Goal: Task Accomplishment & Management: Complete application form

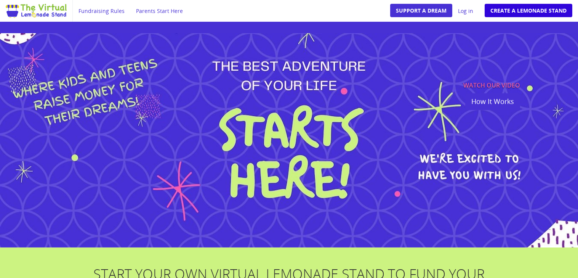
click at [496, 12] on link "Create a Lemonade Stand" at bounding box center [529, 10] width 88 height 13
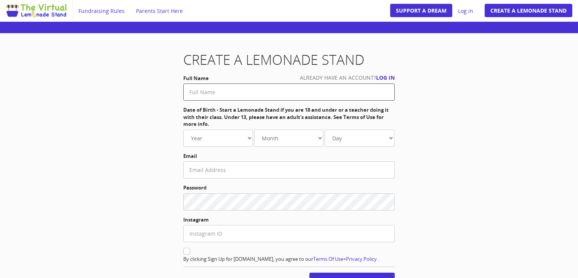
click at [321, 90] on input "text" at bounding box center [288, 91] width 211 height 17
click at [500, 140] on div "Create a Lemonade Stand Already have an account? Log in Full Name First name an…" at bounding box center [289, 207] width 446 height 310
click at [368, 91] on input "First name and Last name are required." at bounding box center [288, 91] width 211 height 17
click at [427, 111] on div "Create a Lemonade Stand Already have an account? Log in Full Name First name an…" at bounding box center [289, 207] width 446 height 310
click at [332, 94] on input "First name and Last name are required." at bounding box center [288, 91] width 211 height 17
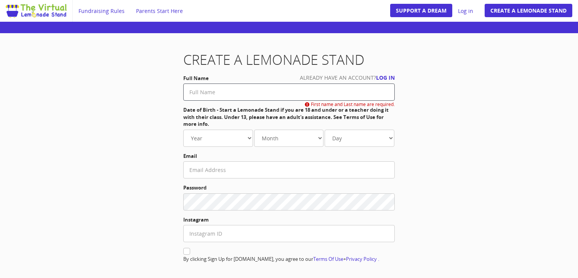
click at [243, 86] on input "First name and Last name are required." at bounding box center [288, 91] width 211 height 17
click at [216, 92] on input "Sincere [PERSON_NAME]" at bounding box center [288, 91] width 211 height 17
type input "Sincere [PERSON_NAME]"
click at [219, 136] on select "Year [DATE] 1981 1982 1983 1984 1985 1986 1987 1988 1989 1990 1991 1992 1993 19…" at bounding box center [218, 138] width 70 height 17
select select "2010"
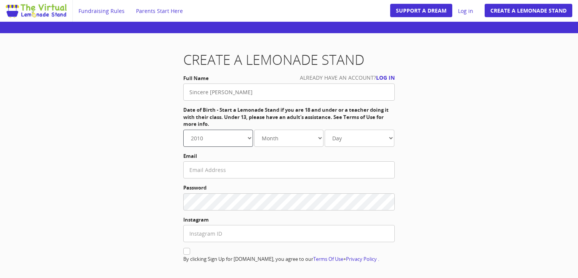
click at [183, 130] on select "Year [DATE] 1981 1982 1983 1984 1985 1986 1987 1988 1989 1990 1991 1992 1993 19…" at bounding box center [218, 138] width 70 height 17
click at [294, 144] on select "Month Jan. Feb. Mar. Apr. May Jun. [DATE]. Aug. Sep. Oct. Nov. Dec." at bounding box center [289, 138] width 70 height 17
select select "5"
click at [254, 130] on select "Month Jan. Feb. Mar. Apr. May Jun. [DATE]. Aug. Sep. Oct. Nov. Dec." at bounding box center [289, 138] width 70 height 17
click at [370, 142] on select "Day 1 2 3 4 5 6 7 8 9 10 11 12 13 14 15 16 17 18 19 20 21 22 23 24" at bounding box center [360, 138] width 70 height 17
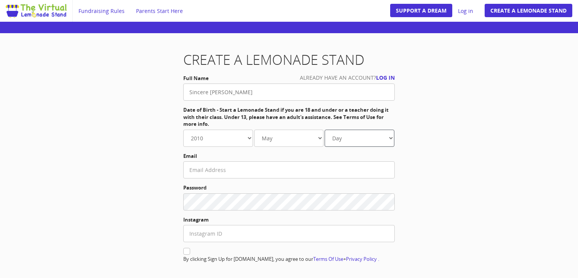
select select "31"
click at [325, 130] on select "Day 1 2 3 4 5 6 7 8 9 10 11 12 13 14 15 16 17 18 19 20 21 22 23 24" at bounding box center [360, 138] width 70 height 17
click at [306, 158] on label "Email" at bounding box center [288, 155] width 211 height 7
click at [305, 161] on input "text" at bounding box center [288, 169] width 211 height 17
type input "[EMAIL_ADDRESS][DOMAIN_NAME]"
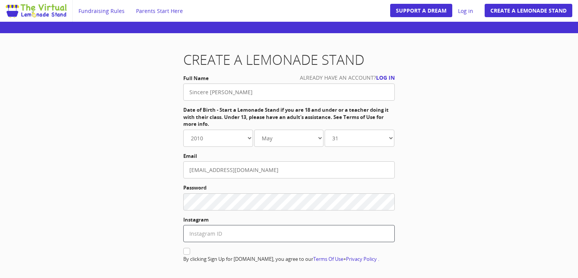
click at [238, 231] on input "text" at bounding box center [288, 233] width 211 height 17
click at [240, 252] on label at bounding box center [288, 252] width 211 height 8
click at [189, 252] on input "checkbox" at bounding box center [186, 251] width 5 height 5
checkbox input "true"
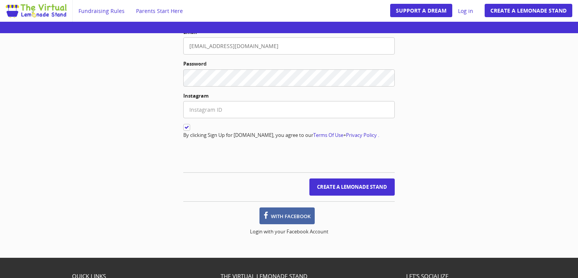
scroll to position [122, 0]
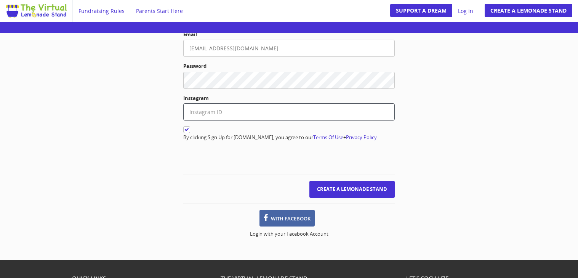
click at [265, 120] on input "text" at bounding box center [288, 111] width 211 height 17
click at [357, 189] on input "Create a Lemonade Stand" at bounding box center [351, 189] width 85 height 17
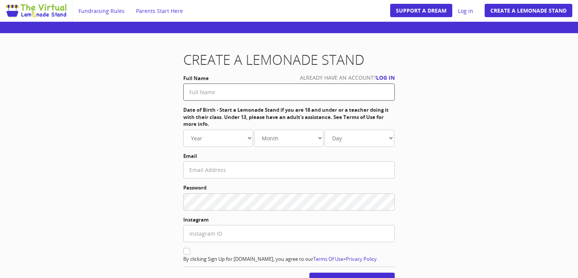
click at [283, 94] on input "text" at bounding box center [288, 91] width 211 height 17
type input "Sincere [PERSON_NAME]"
click at [238, 136] on select "Year [DATE] 1981 1982 1983 1984 1985 1986 1987 1988 1989 1990 1991 1992 1993 19…" at bounding box center [218, 138] width 70 height 17
click at [217, 134] on select "Year [DATE] 1981 1982 1983 1984 1985 1986 1987 1988 1989 1990 1991 1992 1993 19…" at bounding box center [218, 138] width 70 height 17
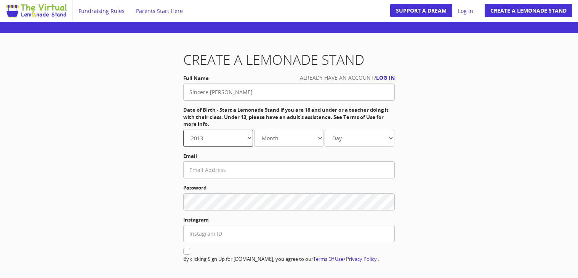
click at [183, 130] on select "Year [DATE] 1981 1982 1983 1984 1985 1986 1987 1988 1989 1990 1991 1992 1993 19…" at bounding box center [218, 138] width 70 height 17
click at [208, 122] on label "Date of Birth - Start a Lemonade Stand if you are 18 and under or a teacher doi…" at bounding box center [288, 116] width 211 height 21
click at [214, 130] on select "Year [DATE] 1981 1982 1983 1984 1985 1986 1987 1988 1989 1990 1991 1992 1993 19…" at bounding box center [218, 138] width 70 height 17
select select "2010"
click at [183, 130] on select "Year [DATE] 1981 1982 1983 1984 1985 1986 1987 1988 1989 1990 1991 1992 1993 19…" at bounding box center [218, 138] width 70 height 17
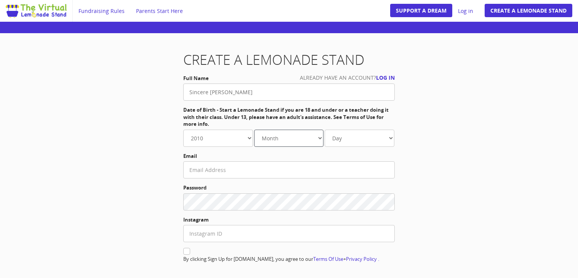
click at [266, 130] on select "Month Jan. Feb. Mar. Apr. May Jun. [DATE]. Aug. Sep. Oct. Nov. Dec." at bounding box center [289, 138] width 70 height 17
click at [254, 130] on select "Month Jan. Feb. Mar. Apr. May Jun. [DATE]. Aug. Sep. Oct. Nov. Dec." at bounding box center [289, 138] width 70 height 17
click at [301, 139] on select "Month Jan. Feb. Mar. Apr. May Jun. [DATE]. Aug. Sep. Oct. Nov. Dec." at bounding box center [289, 138] width 70 height 17
select select "5"
click at [254, 130] on select "Month Jan. Feb. Mar. Apr. May Jun. [DATE]. Aug. Sep. Oct. Nov. Dec." at bounding box center [289, 138] width 70 height 17
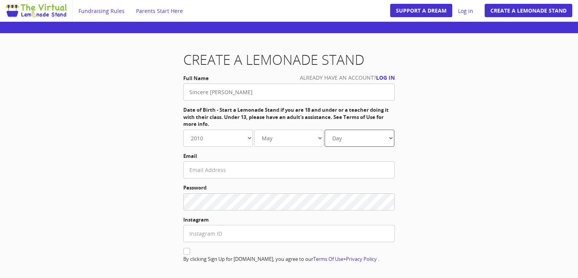
click at [341, 133] on select "Day 1 2 3 4 5 6 7 8 9 10 11 12 13 14 15 16 17 18 19 20 21 22 23 24" at bounding box center [360, 138] width 70 height 17
select select "31"
click at [325, 130] on select "Day 1 2 3 4 5 6 7 8 9 10 11 12 13 14 15 16 17 18 19 20 21 22 23 24" at bounding box center [360, 138] width 70 height 17
click at [323, 170] on input "text" at bounding box center [288, 169] width 211 height 17
type input "[EMAIL_ADDRESS][DOMAIN_NAME]"
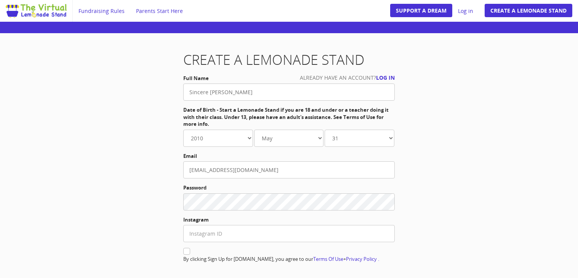
click at [187, 251] on icon at bounding box center [186, 251] width 7 height 7
click at [187, 251] on input "checkbox" at bounding box center [186, 251] width 5 height 5
checkbox input "true"
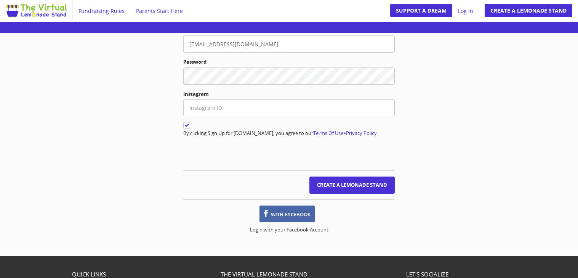
scroll to position [137, 0]
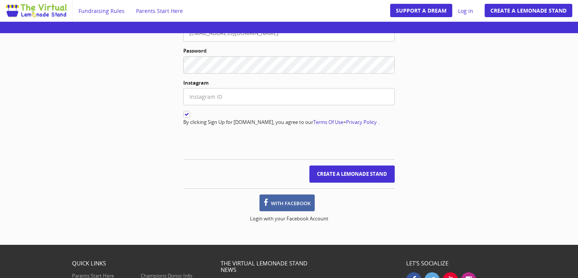
click at [237, 95] on input "text" at bounding box center [288, 96] width 211 height 17
